Goal: Task Accomplishment & Management: Use online tool/utility

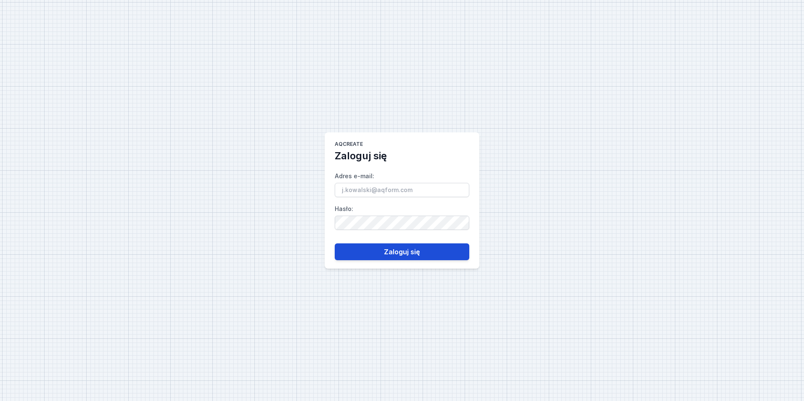
type input "[PERSON_NAME][EMAIL_ADDRESS][PERSON_NAME][DOMAIN_NAME]"
click at [408, 257] on button "Zaloguj się" at bounding box center [402, 251] width 135 height 17
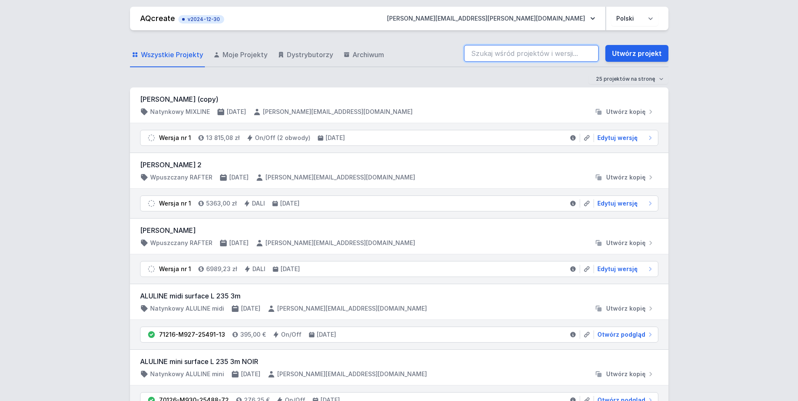
click at [491, 55] on input "search" at bounding box center [531, 53] width 135 height 17
paste input "81235"
drag, startPoint x: 492, startPoint y: 51, endPoint x: 454, endPoint y: 103, distance: 65.0
click at [492, 51] on input "81235" at bounding box center [531, 53] width 135 height 17
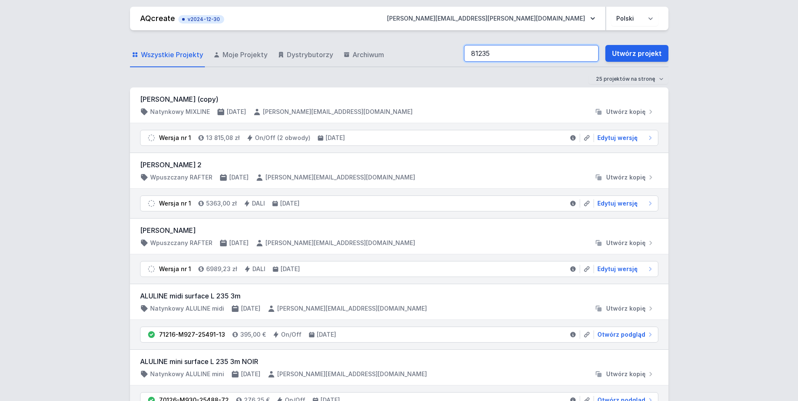
type input "81235"
click at [520, 50] on input "81235" at bounding box center [531, 53] width 135 height 17
click at [470, 55] on input "81235" at bounding box center [531, 53] width 135 height 17
click at [475, 53] on input "(9295/v1" at bounding box center [531, 53] width 135 height 17
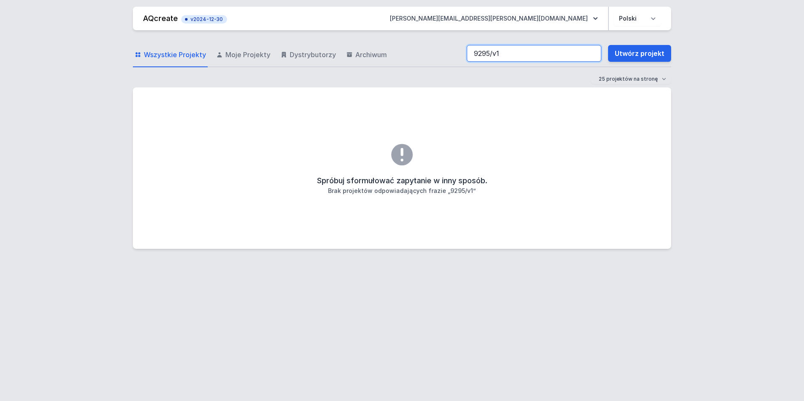
type input "9295/v1"
drag, startPoint x: 521, startPoint y: 54, endPoint x: 433, endPoint y: 48, distance: 88.5
click at [433, 48] on div "Wszystkie Projekty Moje Projekty Dystrybutorzy Archiwum 9295/v1 Utwórz projekt" at bounding box center [402, 53] width 538 height 27
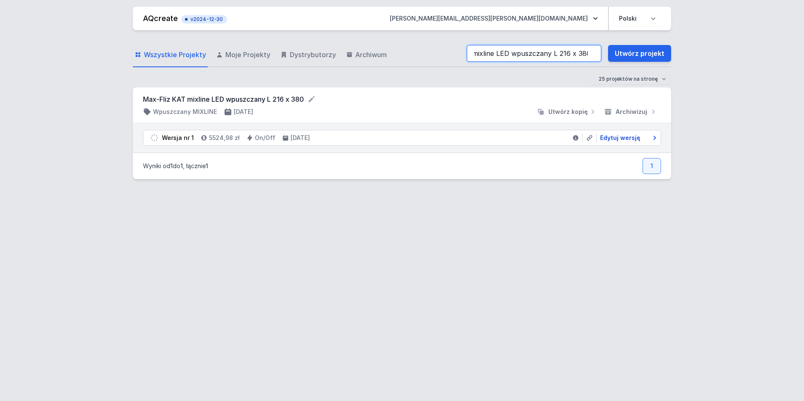
type input "Max-Fliz KAT mixline LED wpuszczany L 216 x 380"
click at [622, 140] on span "Edytuj wersję" at bounding box center [620, 138] width 40 height 8
select select "3000"
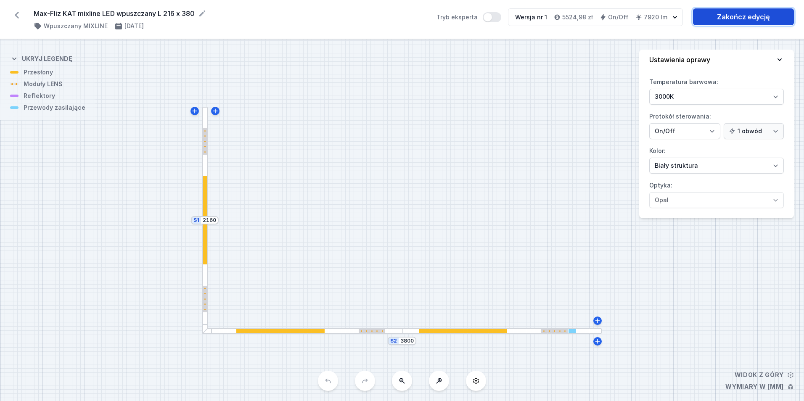
click at [740, 21] on link "Zakończ edycję" at bounding box center [743, 16] width 101 height 17
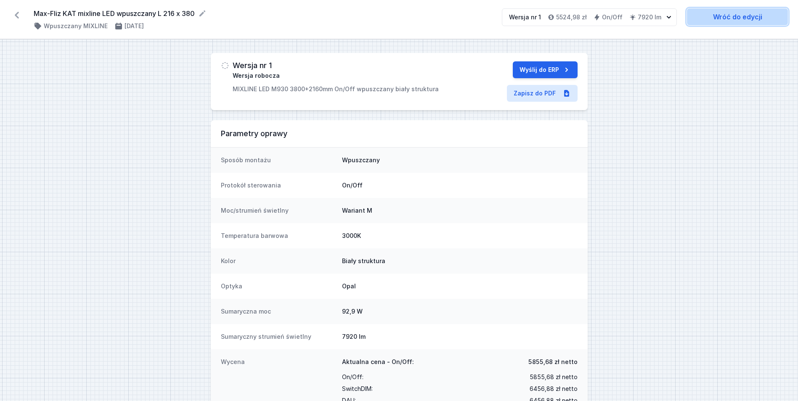
click at [725, 20] on link "Wróć do edycji" at bounding box center [737, 16] width 101 height 17
select select "3000"
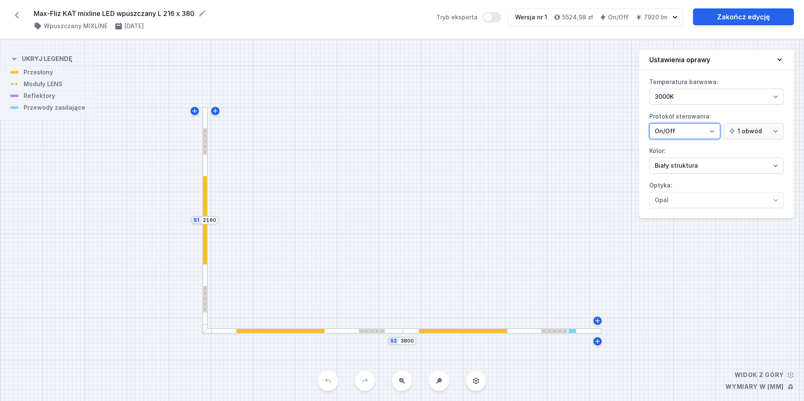
click at [708, 127] on select "On/Off SwitchDIM DALI AQsmart" at bounding box center [684, 131] width 71 height 16
click at [649, 123] on select "On/Off SwitchDIM DALI AQsmart" at bounding box center [684, 131] width 71 height 16
click at [690, 129] on select "On/Off SwitchDIM DALI AQsmart" at bounding box center [684, 131] width 71 height 16
select select "1"
click at [649, 123] on select "On/Off SwitchDIM DALI AQsmart" at bounding box center [684, 131] width 71 height 16
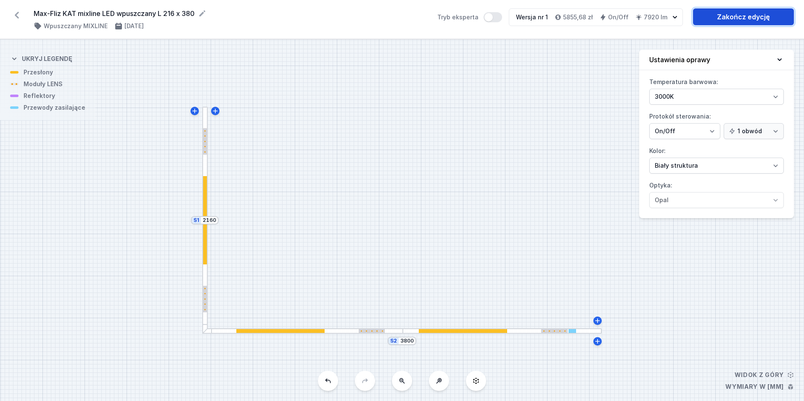
click at [728, 19] on link "Zakończ edycję" at bounding box center [743, 16] width 101 height 17
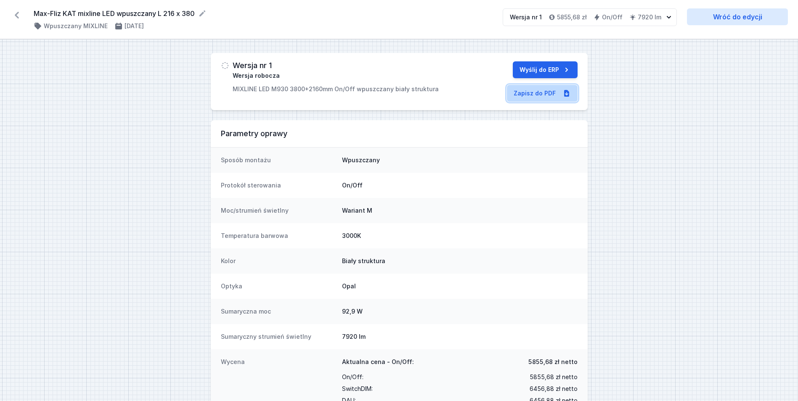
click at [556, 90] on link "Zapisz do PDF" at bounding box center [542, 93] width 71 height 17
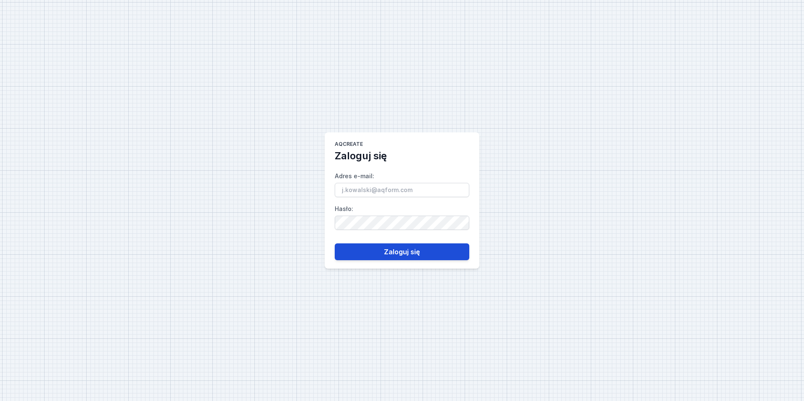
type input "[PERSON_NAME][EMAIL_ADDRESS][PERSON_NAME][DOMAIN_NAME]"
click at [402, 248] on button "Zaloguj się" at bounding box center [402, 251] width 135 height 17
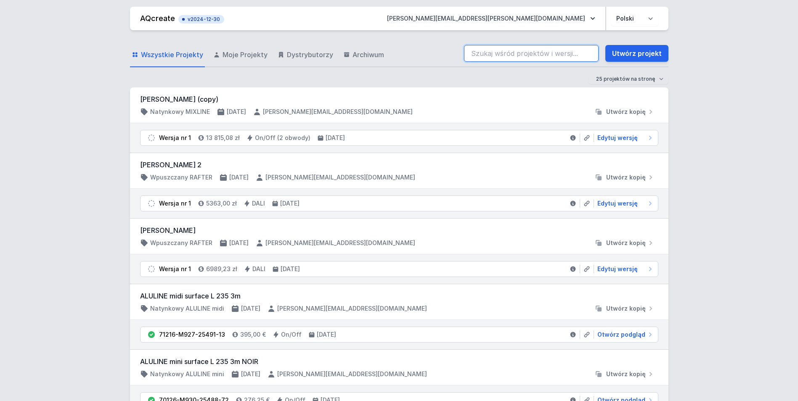
click at [565, 54] on input "search" at bounding box center [531, 53] width 135 height 17
paste input "Max-Fliz KAT mixline LED wpuszczany L 180 x 220"
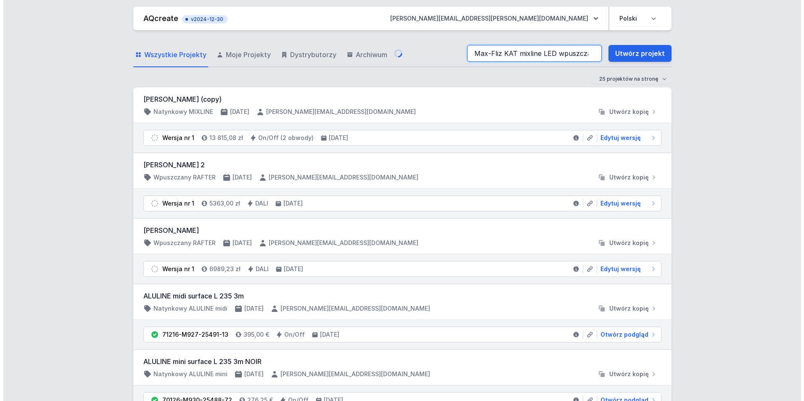
scroll to position [0, 48]
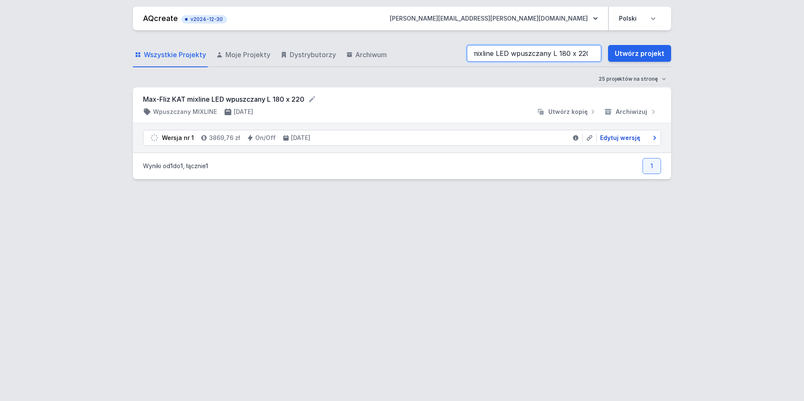
type input "Max-Fliz KAT mixline LED wpuszczany L 180 x 220"
click at [628, 136] on span "Edytuj wersję" at bounding box center [620, 138] width 40 height 8
select select "3000"
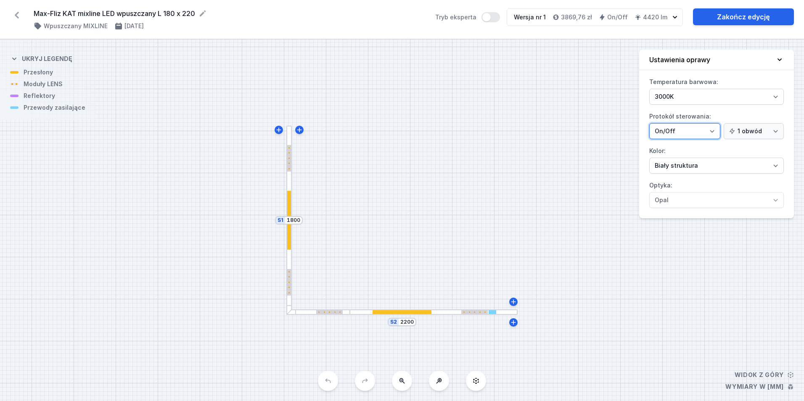
click at [691, 130] on select "On/Off SwitchDIM DALI AQsmart" at bounding box center [684, 131] width 71 height 16
click at [649, 123] on select "On/Off SwitchDIM DALI AQsmart" at bounding box center [684, 131] width 71 height 16
click at [690, 135] on select "On/Off SwitchDIM DALI AQsmart" at bounding box center [684, 131] width 71 height 16
select select "1"
click at [649, 123] on select "On/Off SwitchDIM DALI AQsmart" at bounding box center [684, 131] width 71 height 16
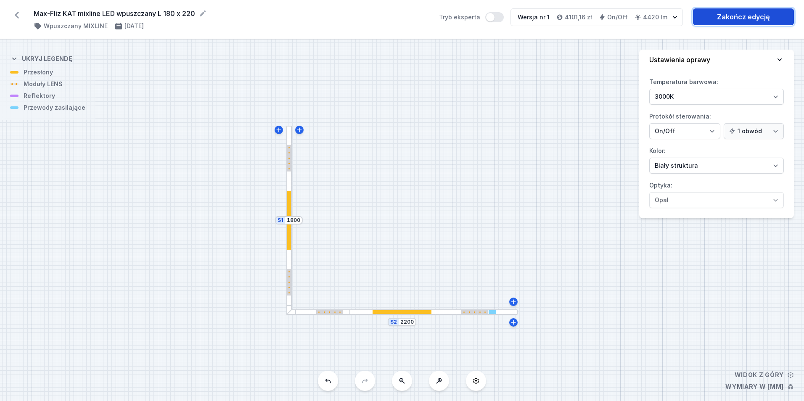
click at [736, 16] on link "Zakończ edycję" at bounding box center [743, 16] width 101 height 17
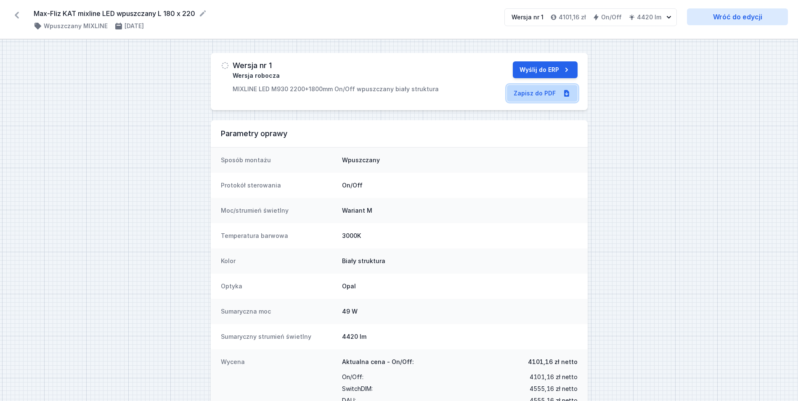
click at [550, 93] on link "Zapisz do PDF" at bounding box center [542, 93] width 71 height 17
click at [18, 14] on icon at bounding box center [16, 14] width 13 height 13
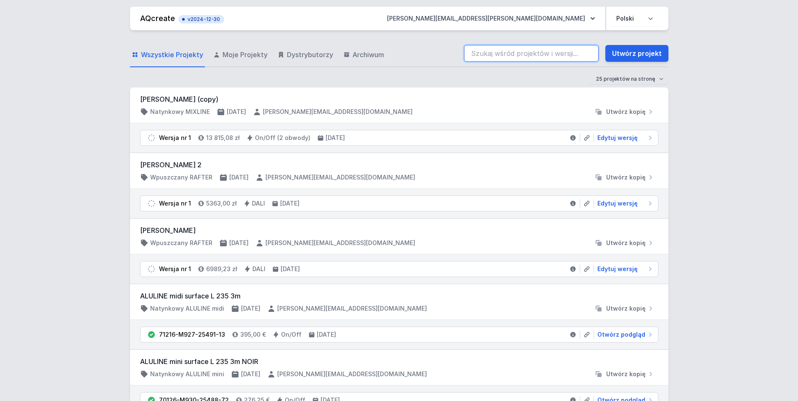
click at [513, 57] on input "search" at bounding box center [531, 53] width 135 height 17
paste input "Max-Fliz KAT mixline LED wpuszczany L 320 x 190"
click at [502, 56] on input "Max-Fliz KAT mixline LED wpuszczany L 320 x 190" at bounding box center [531, 53] width 135 height 17
type input "Max-Fliz KAT mixline LEMax-Fliz KAT mixline LED wpuszczany L 320 x 190D wpuszcz…"
click at [666, 43] on div "Wszystkie Projekty Moje Projekty Dystrybutorzy Archiwum Max-Fliz KAT mixline LE…" at bounding box center [399, 53] width 538 height 27
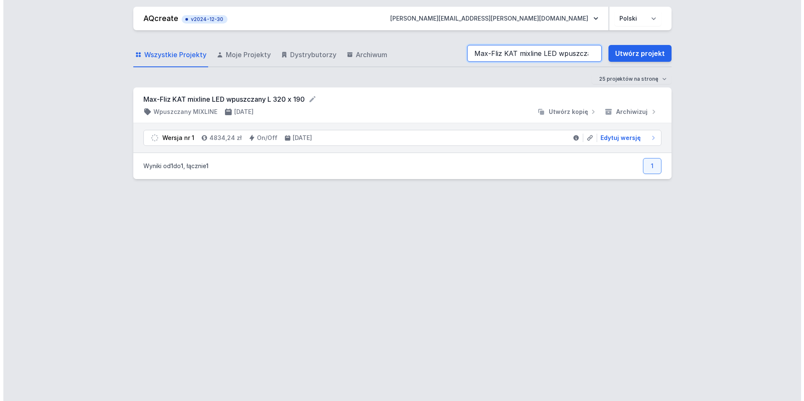
scroll to position [0, 48]
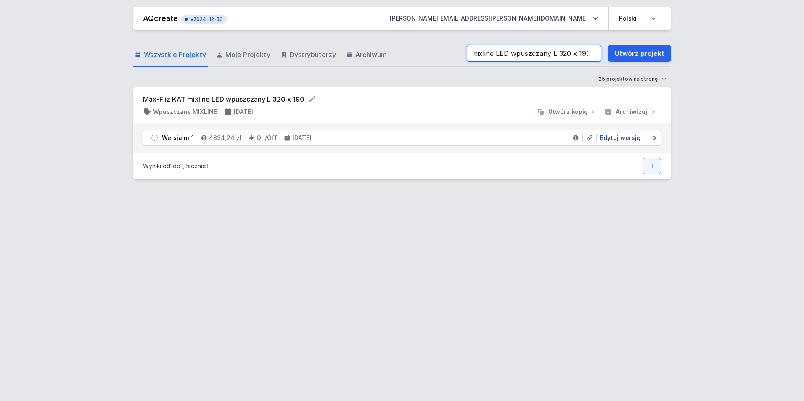
type input "Max-Fliz KAT mixline LED wpuszczany L 320 x 190"
click at [631, 137] on span "Edytuj wersję" at bounding box center [620, 138] width 40 height 8
select select "3000"
select select "2"
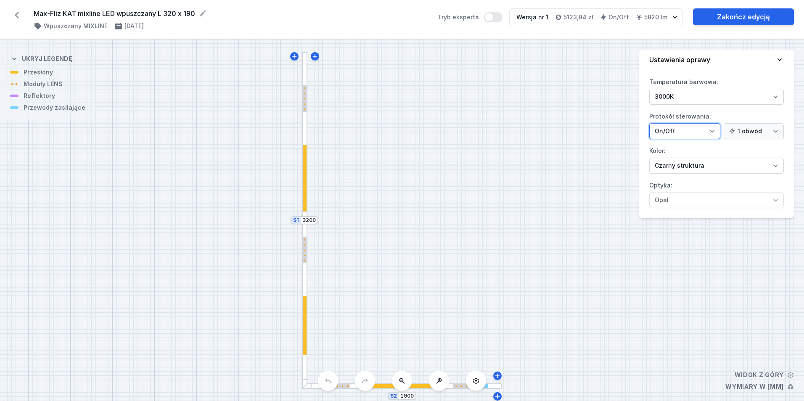
click at [683, 131] on select "On/Off SwitchDIM DALI AQsmart" at bounding box center [684, 131] width 71 height 16
click at [649, 123] on select "On/Off SwitchDIM DALI AQsmart" at bounding box center [684, 131] width 71 height 16
click at [675, 129] on select "On/Off SwitchDIM DALI AQsmart" at bounding box center [684, 131] width 71 height 16
select select "1"
click at [649, 123] on select "On/Off SwitchDIM DALI AQsmart" at bounding box center [684, 131] width 71 height 16
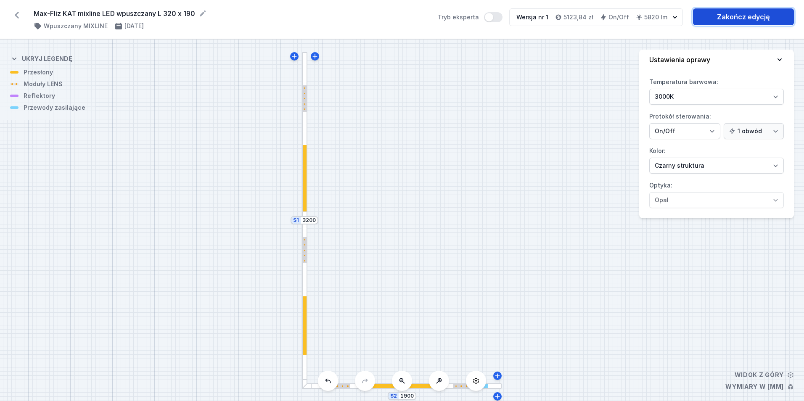
click at [739, 19] on link "Zakończ edycję" at bounding box center [743, 16] width 101 height 17
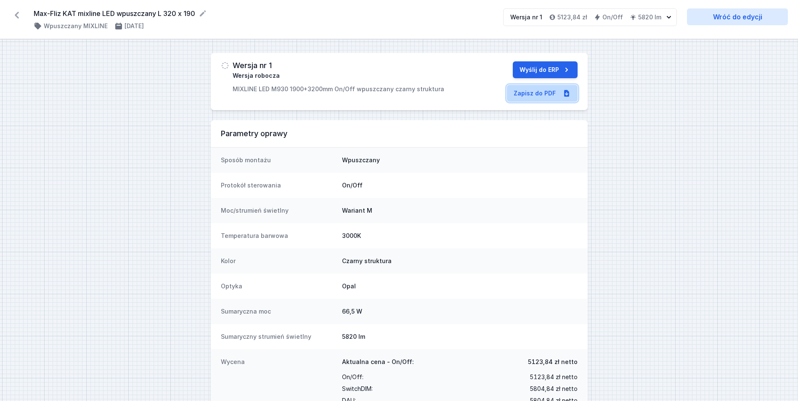
click at [554, 95] on link "Zapisz do PDF" at bounding box center [542, 93] width 71 height 17
click at [20, 12] on icon at bounding box center [16, 14] width 13 height 13
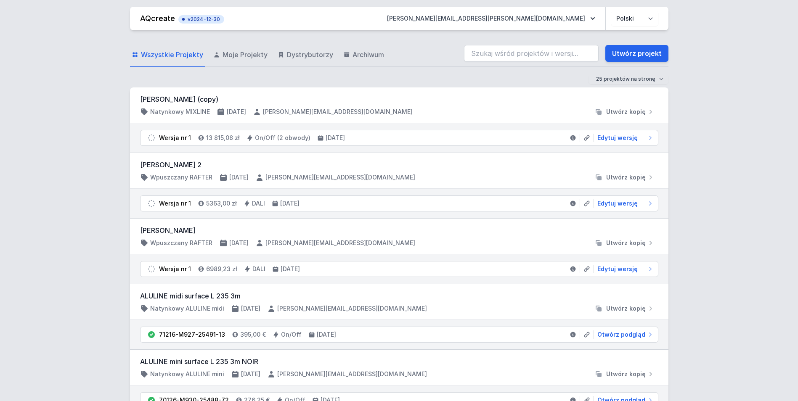
drag, startPoint x: 721, startPoint y: 288, endPoint x: 728, endPoint y: 347, distance: 59.7
click at [557, 64] on div "Wszystkie Projekty Moje Projekty Dystrybutorzy Archiwum Utwórz projekt" at bounding box center [399, 53] width 538 height 27
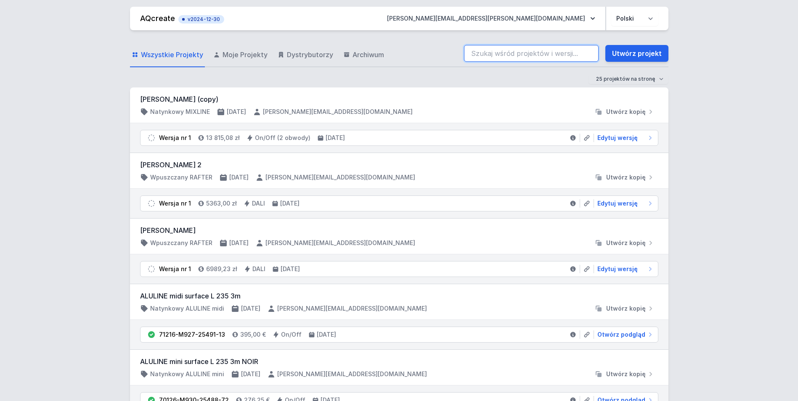
drag, startPoint x: 561, startPoint y: 54, endPoint x: 567, endPoint y: 55, distance: 5.9
click at [560, 54] on input "search" at bounding box center [531, 53] width 135 height 17
click at [567, 52] on input "max-" at bounding box center [531, 53] width 135 height 17
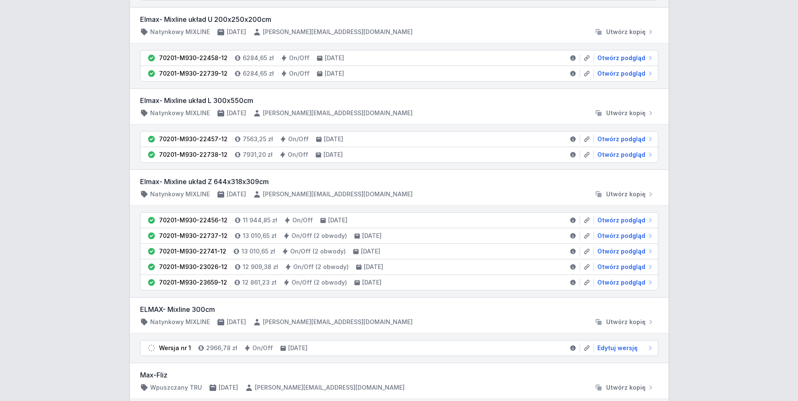
scroll to position [967, 0]
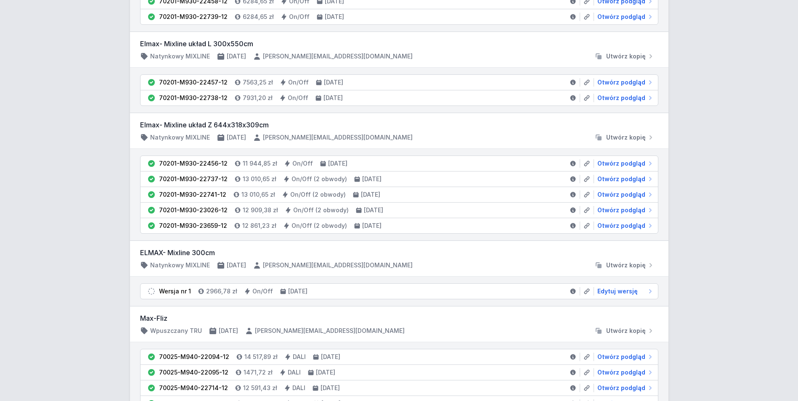
type input "max-"
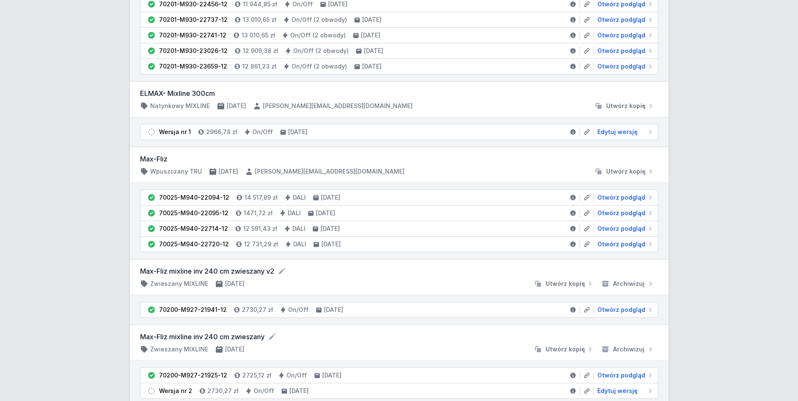
scroll to position [1009, 0]
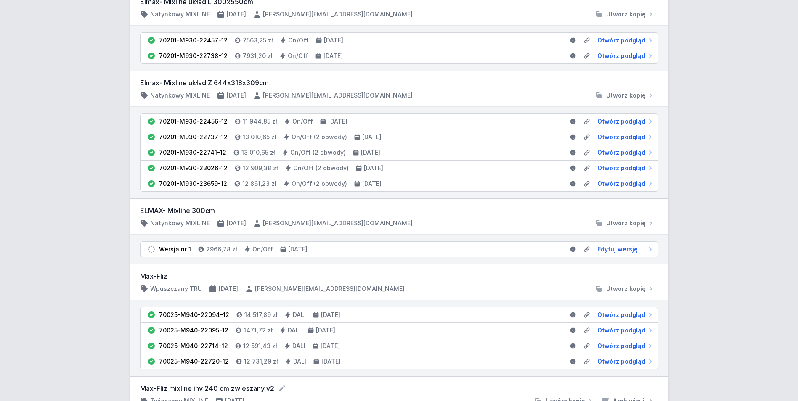
click at [524, 283] on div "Max-Fliz Wpuszczany TRU [DATE] [PERSON_NAME][EMAIL_ADDRESS][DOMAIN_NAME] Utwórz…" at bounding box center [399, 282] width 518 height 22
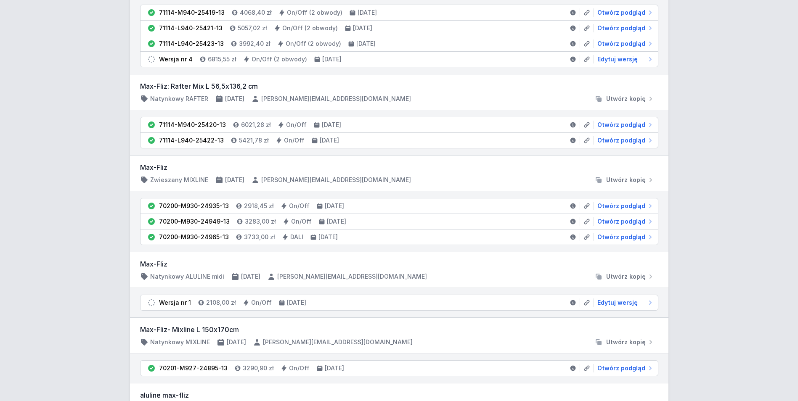
scroll to position [0, 0]
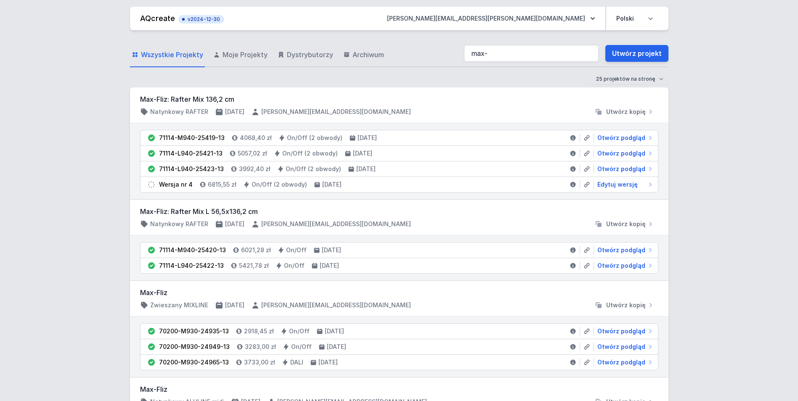
drag, startPoint x: 450, startPoint y: 48, endPoint x: 441, endPoint y: 48, distance: 9.3
click at [441, 48] on div "Wszystkie Projekty Moje Projekty Dystrybutorzy Archiwum max- Utwórz projekt" at bounding box center [399, 53] width 538 height 27
